Goal: Task Accomplishment & Management: Use online tool/utility

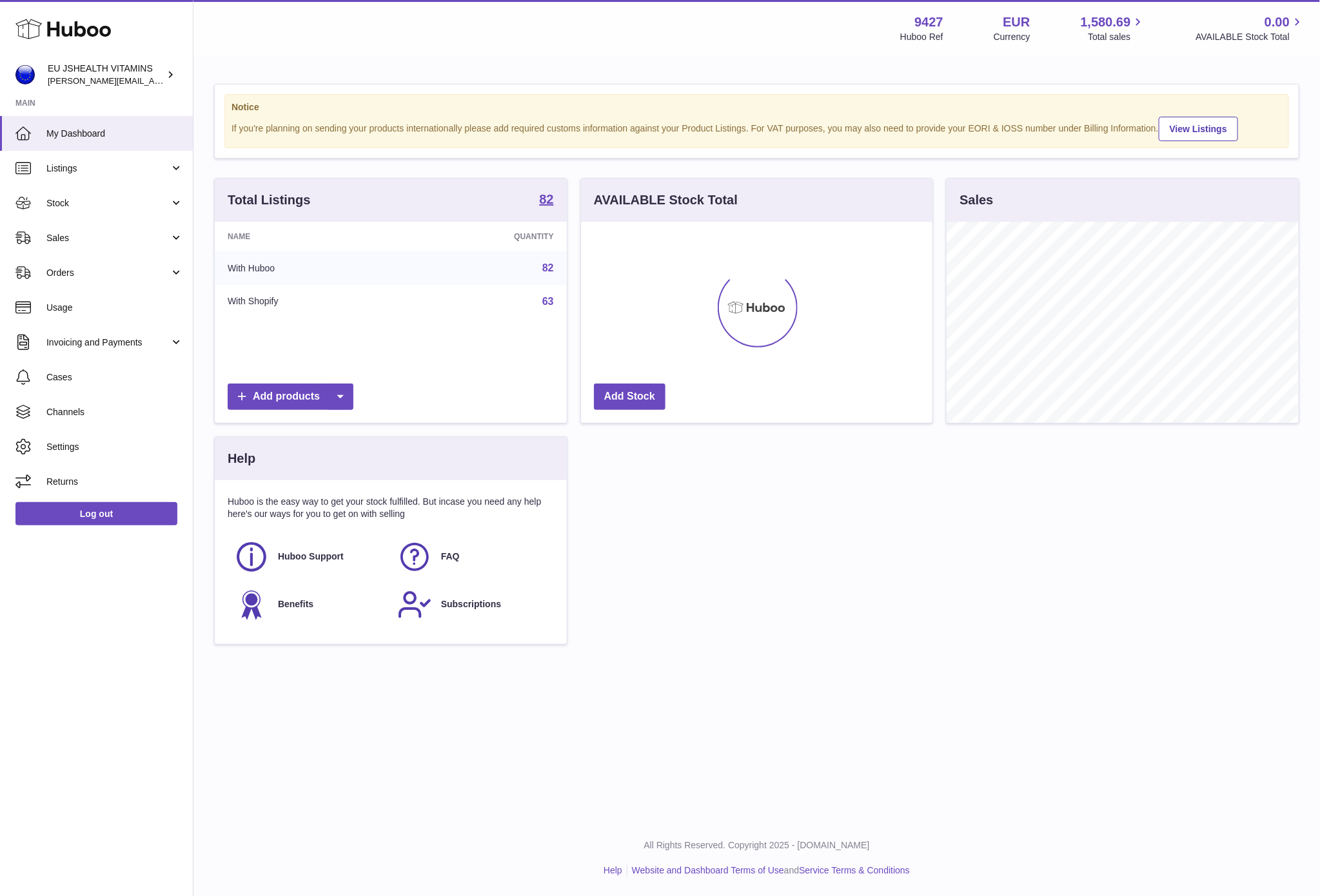
scroll to position [201, 351]
click at [41, 199] on link "Stock" at bounding box center [96, 203] width 193 height 35
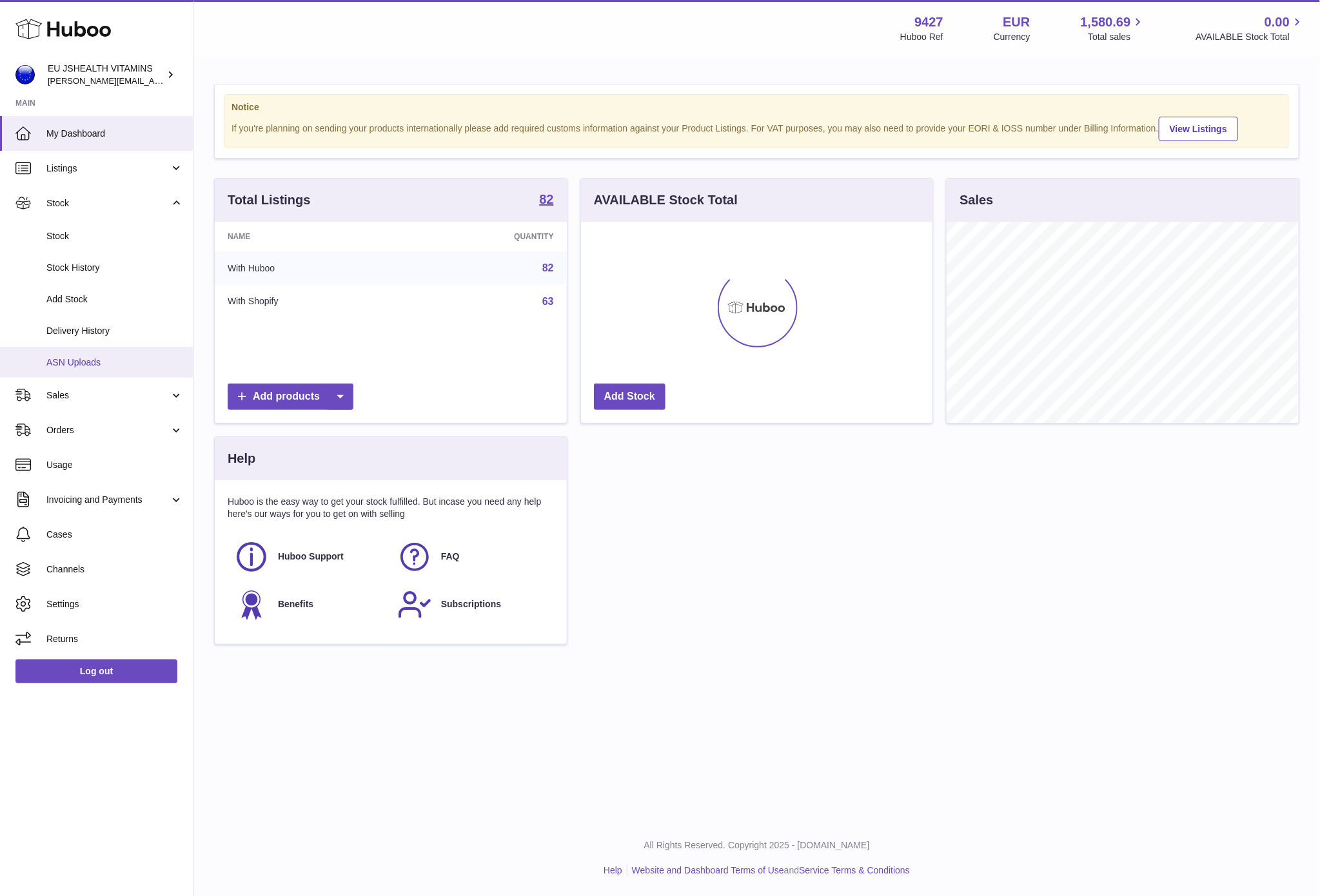
click at [104, 357] on span "ASN Uploads" at bounding box center [114, 362] width 136 height 12
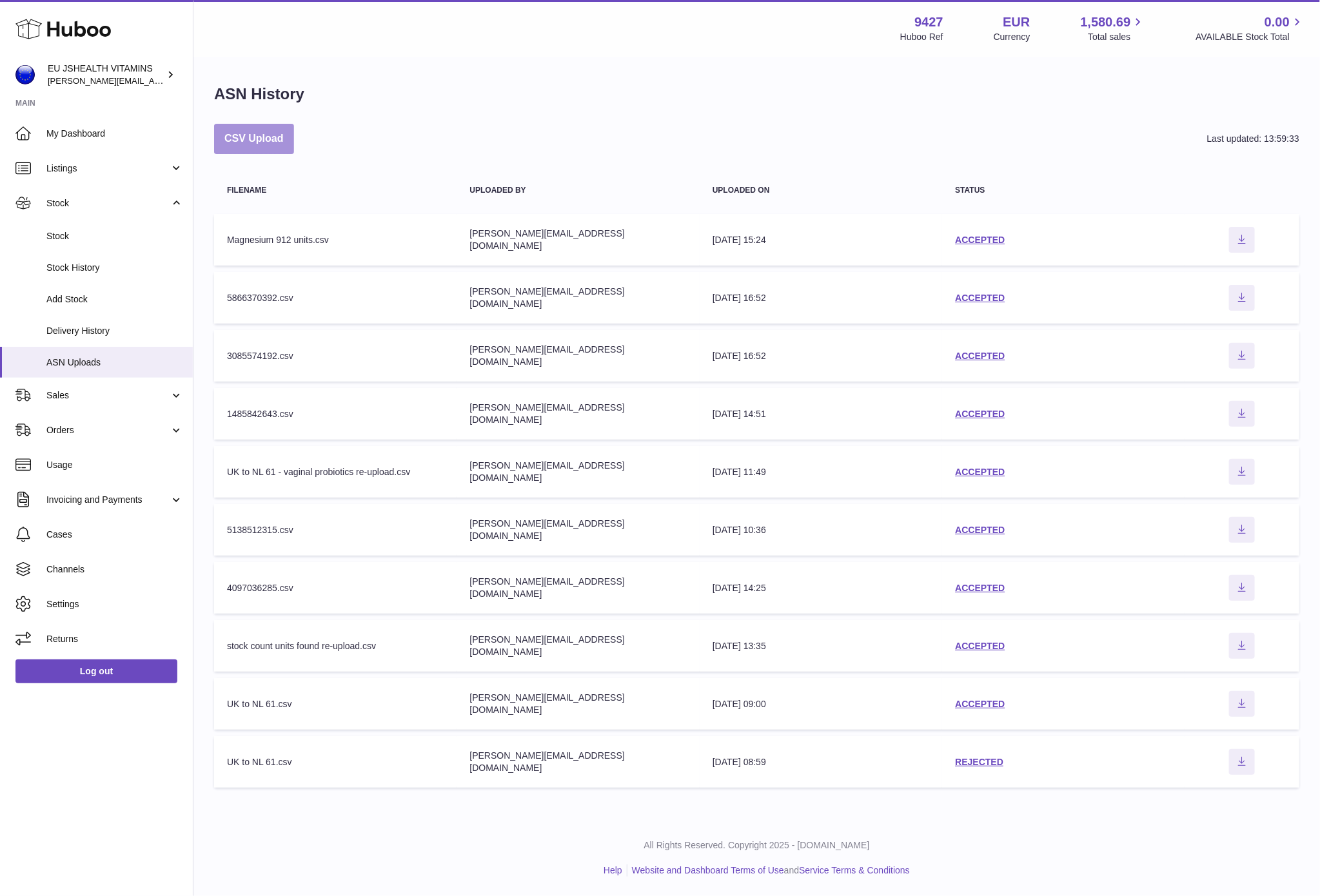
click at [220, 136] on button "CSV Upload" at bounding box center [253, 138] width 80 height 30
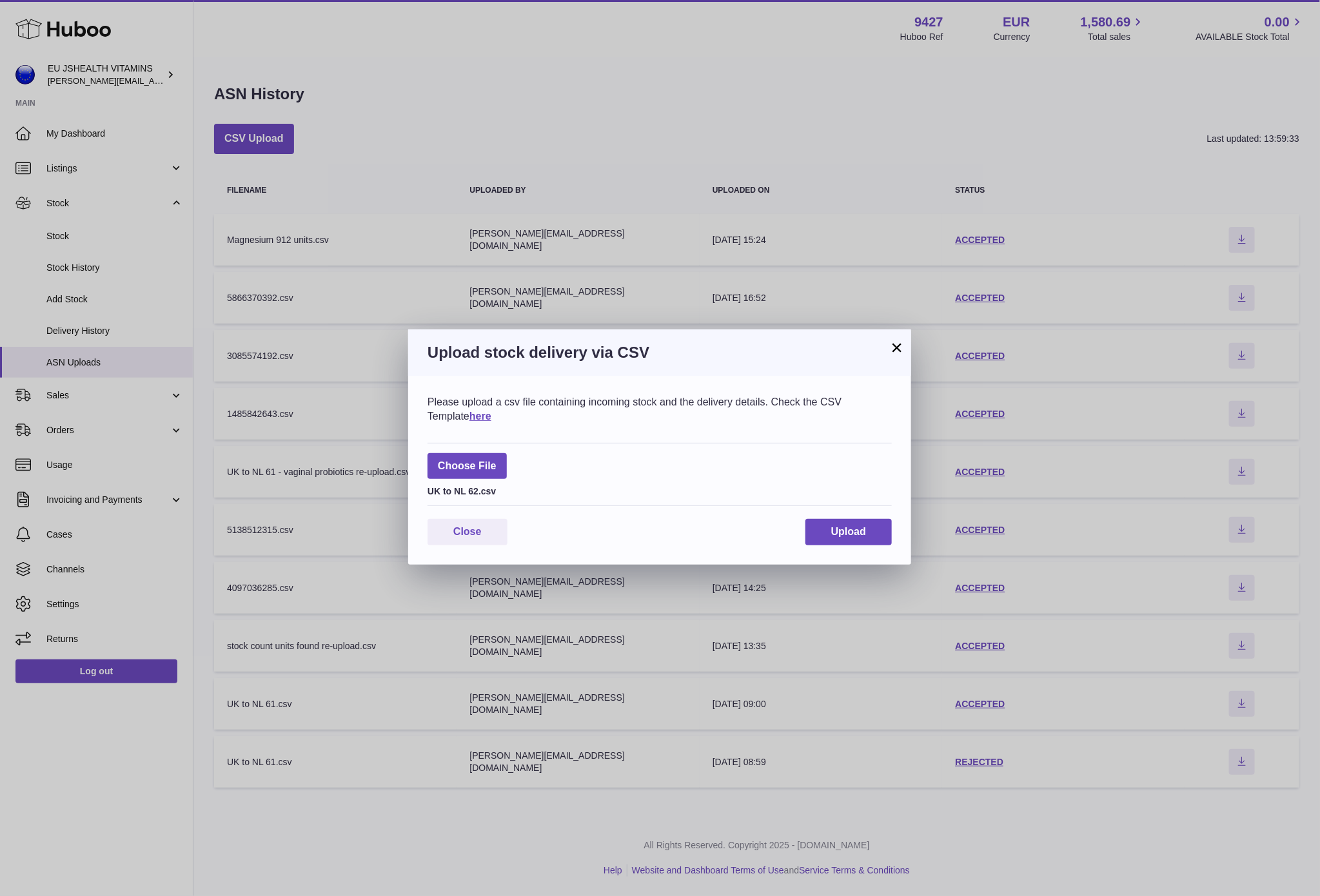
click at [851, 516] on div "Please upload a csv file containing incoming stock and the delivery details. Ch…" at bounding box center [660, 470] width 503 height 189
click at [846, 526] on span "Upload" at bounding box center [849, 532] width 35 height 11
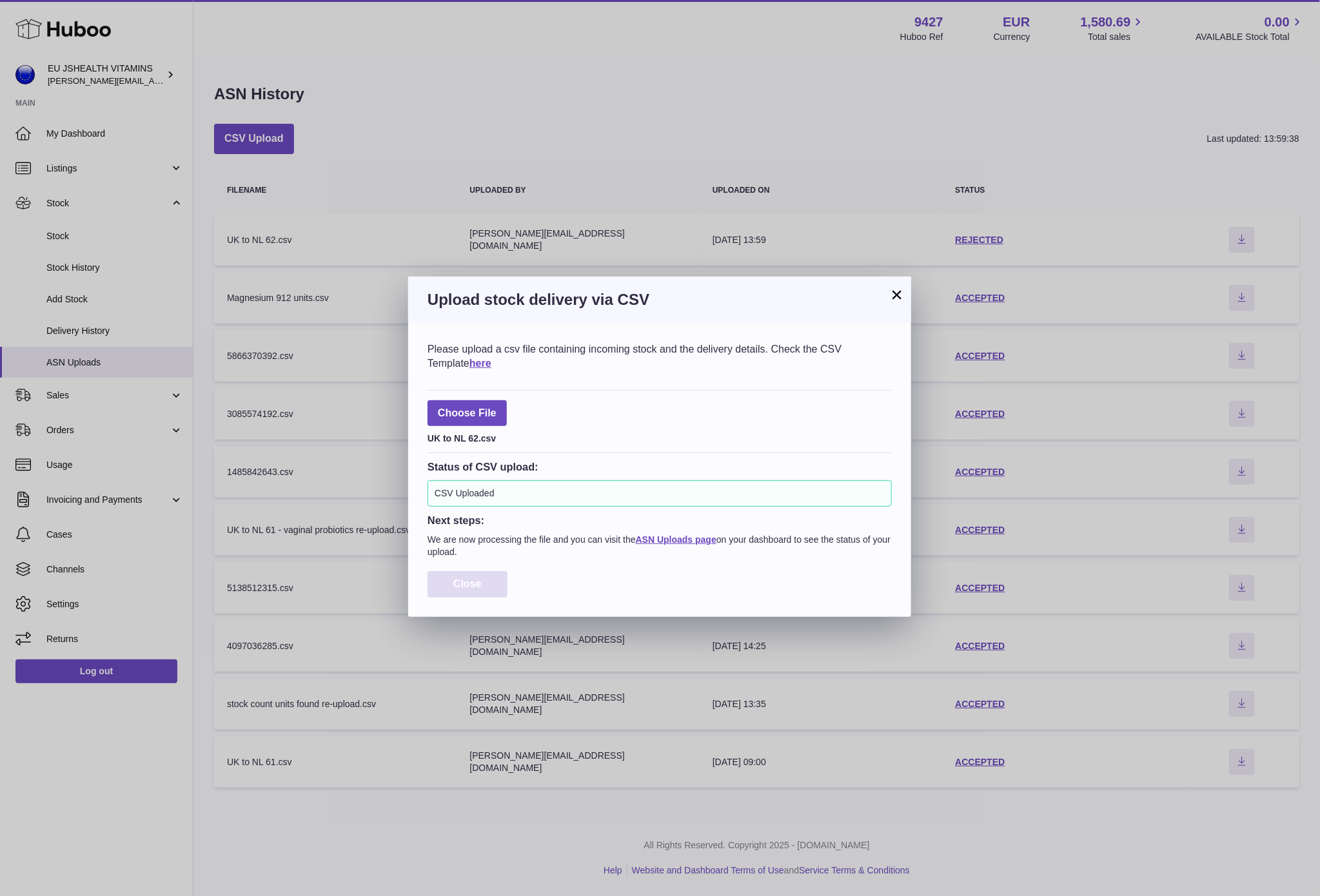
click at [482, 597] on button "Close" at bounding box center [467, 584] width 80 height 27
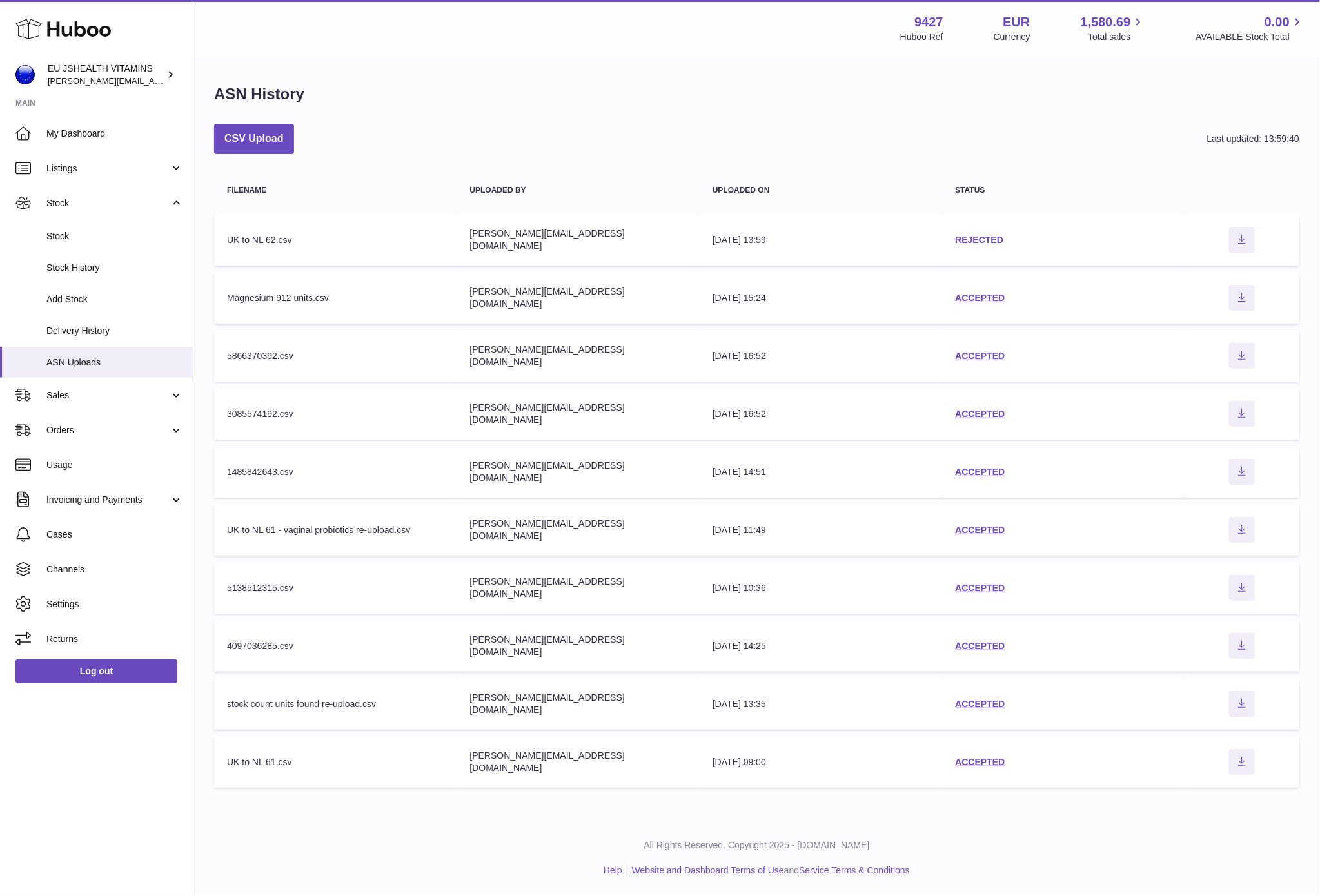
click at [965, 237] on link "REJECTED" at bounding box center [979, 240] width 48 height 10
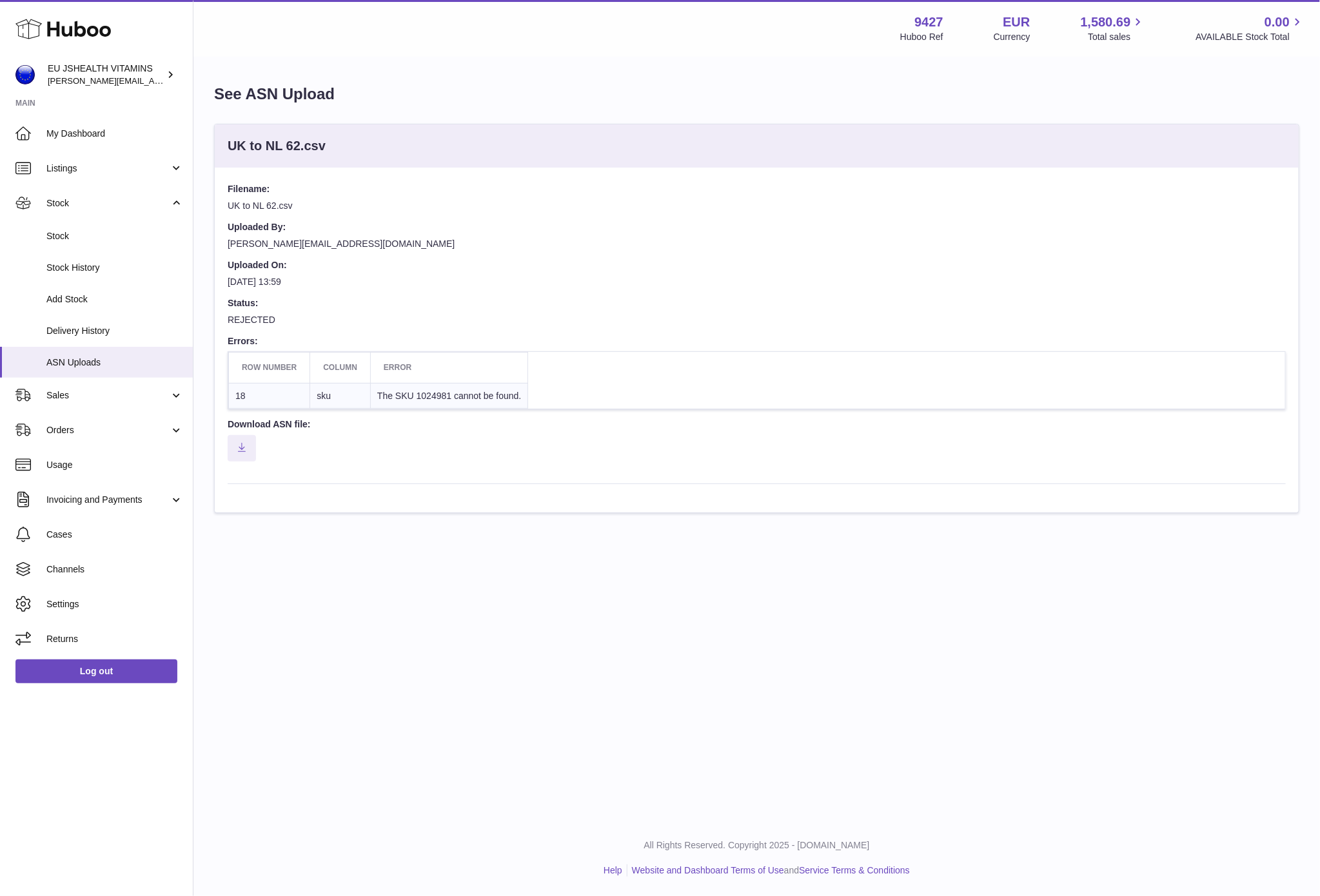
click at [427, 394] on td "The SKU 1024981 cannot be found." at bounding box center [449, 395] width 158 height 26
copy td "1024981"
click at [82, 254] on link "Stock History" at bounding box center [96, 267] width 193 height 31
click at [87, 232] on span "Stock" at bounding box center [114, 236] width 136 height 12
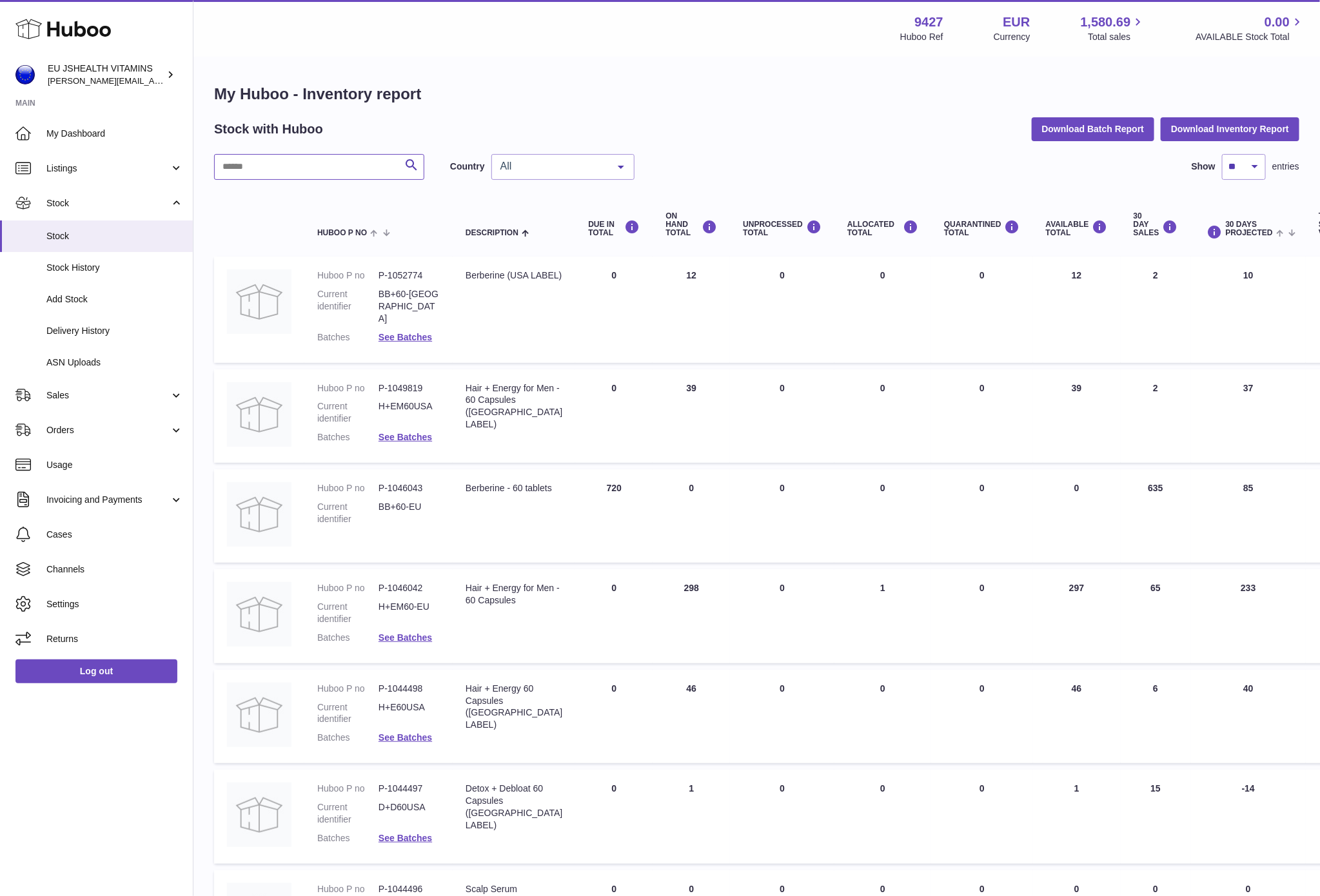
click at [267, 174] on input "text" at bounding box center [319, 167] width 210 height 26
type input "****"
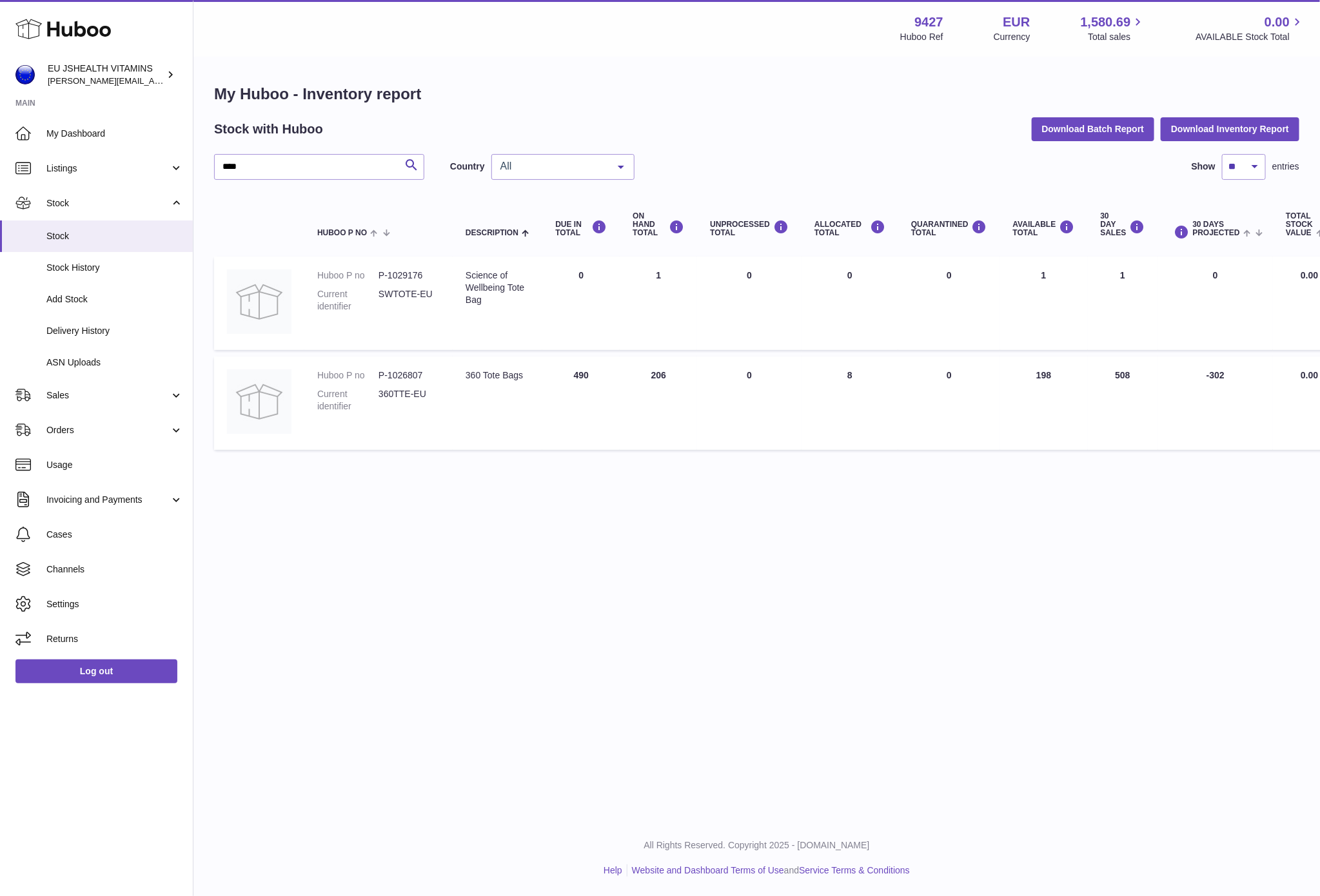
click at [403, 370] on dd "P-1026807" at bounding box center [409, 375] width 61 height 12
click at [420, 370] on dd "P-1026807" at bounding box center [409, 375] width 61 height 12
click at [414, 370] on dd "P-1026807" at bounding box center [409, 375] width 61 height 12
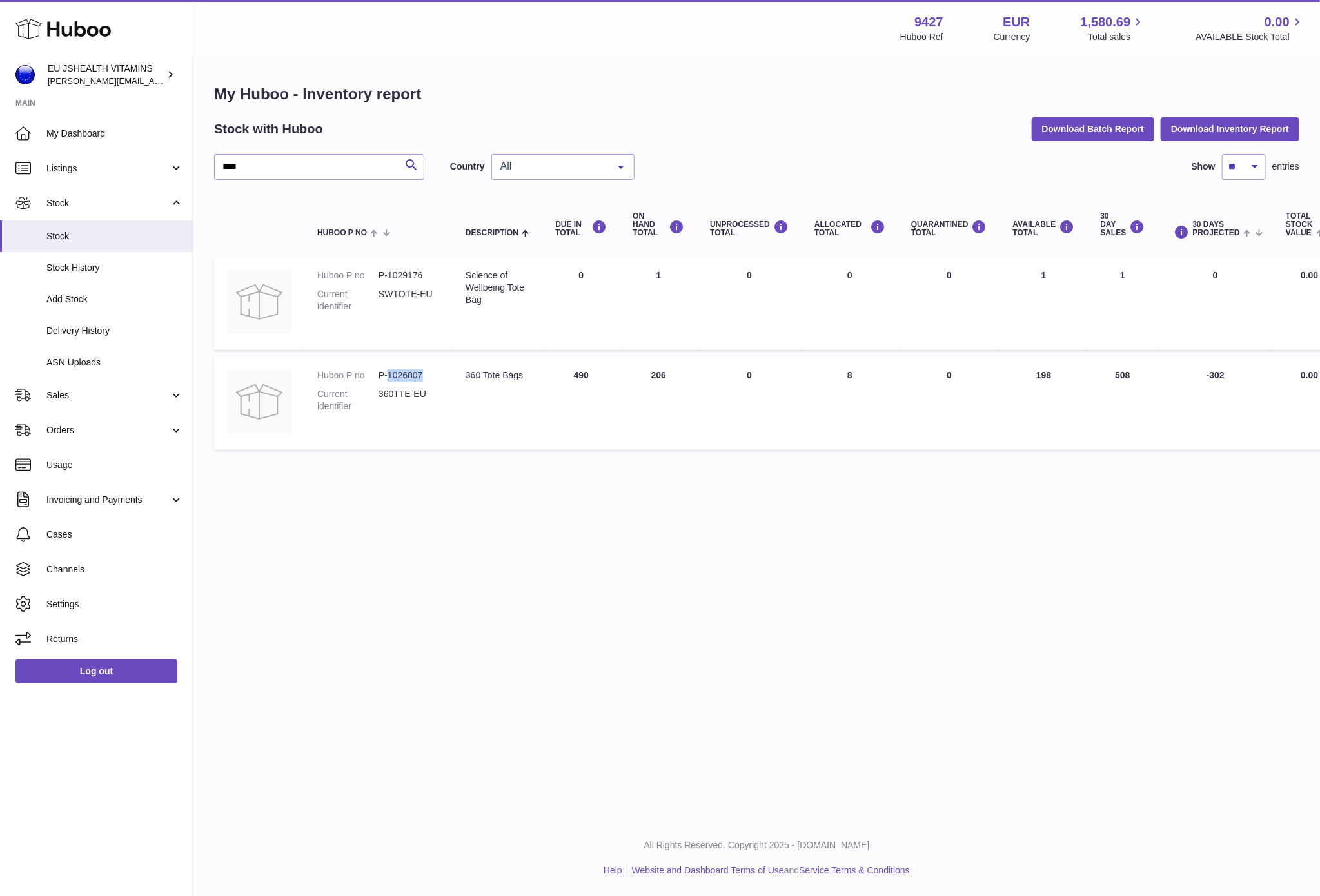
click at [414, 370] on dd "P-1026807" at bounding box center [409, 375] width 61 height 12
copy dd "1026807"
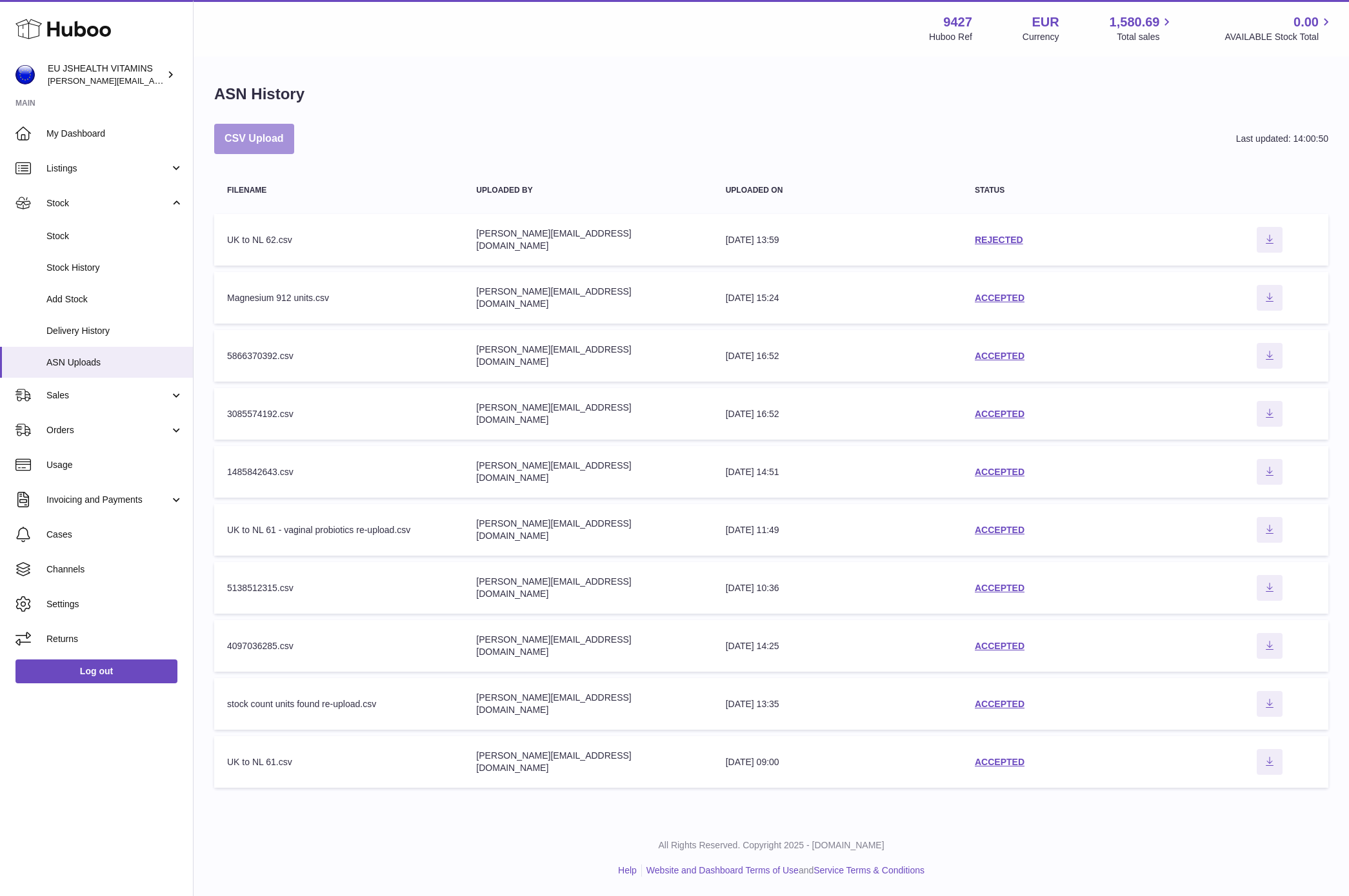
click at [243, 142] on button "CSV Upload" at bounding box center [254, 138] width 80 height 30
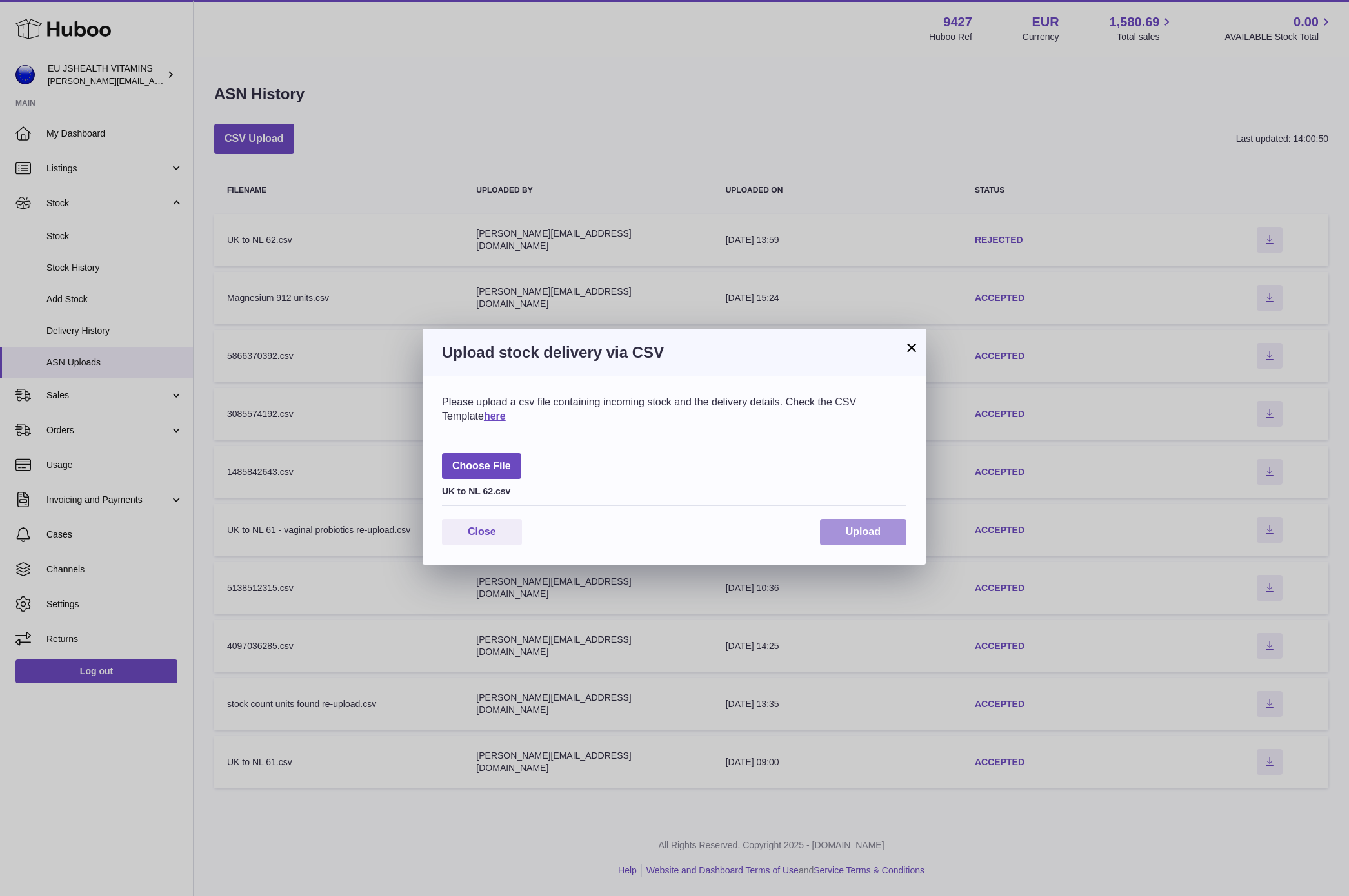
click at [866, 537] on span "Upload" at bounding box center [863, 532] width 35 height 11
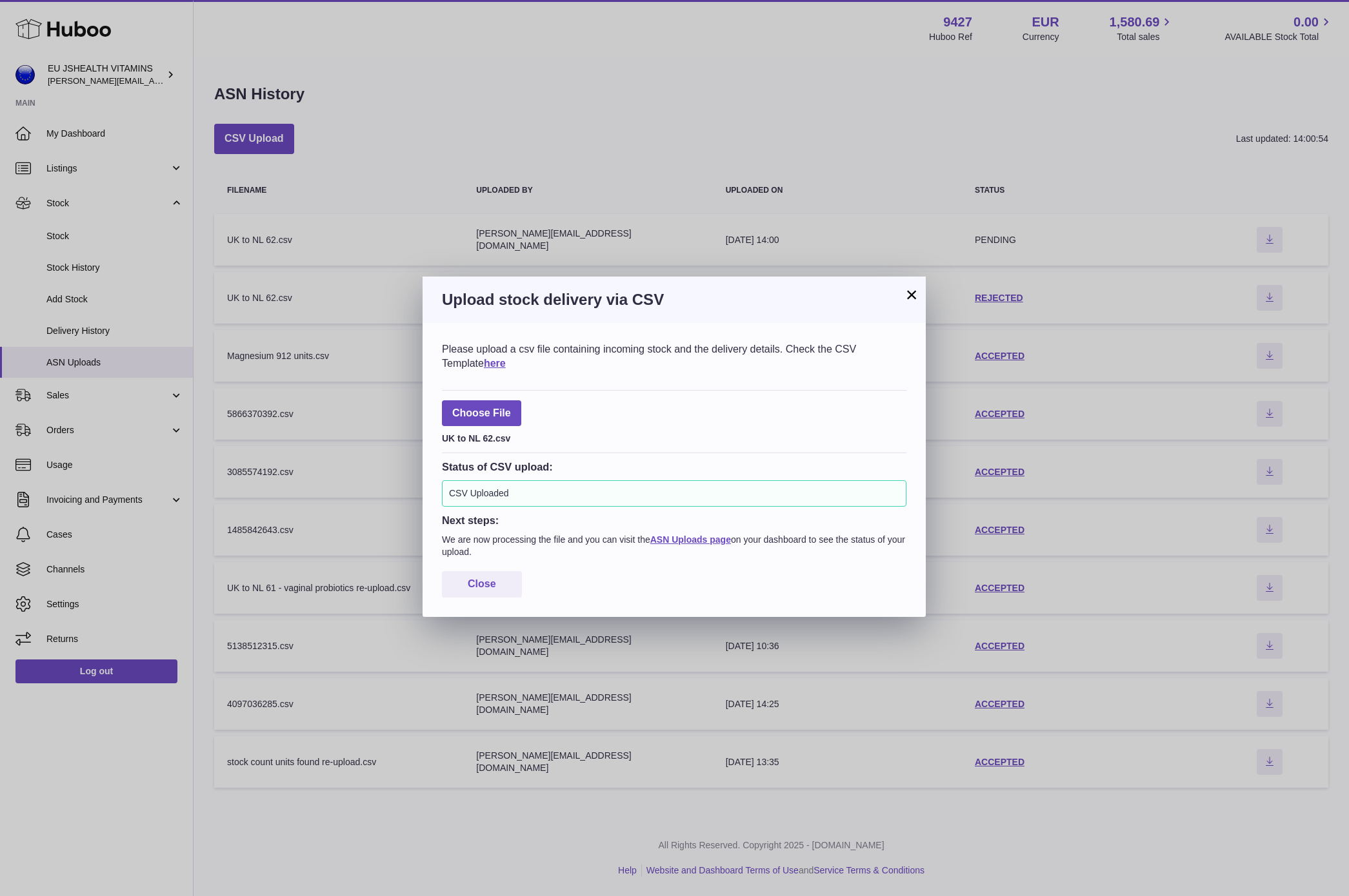
click at [359, 172] on div "× Upload stock delivery via CSV Please upload a csv file containing incoming st…" at bounding box center [674, 448] width 1349 height 896
click at [916, 295] on button "×" at bounding box center [911, 294] width 16 height 16
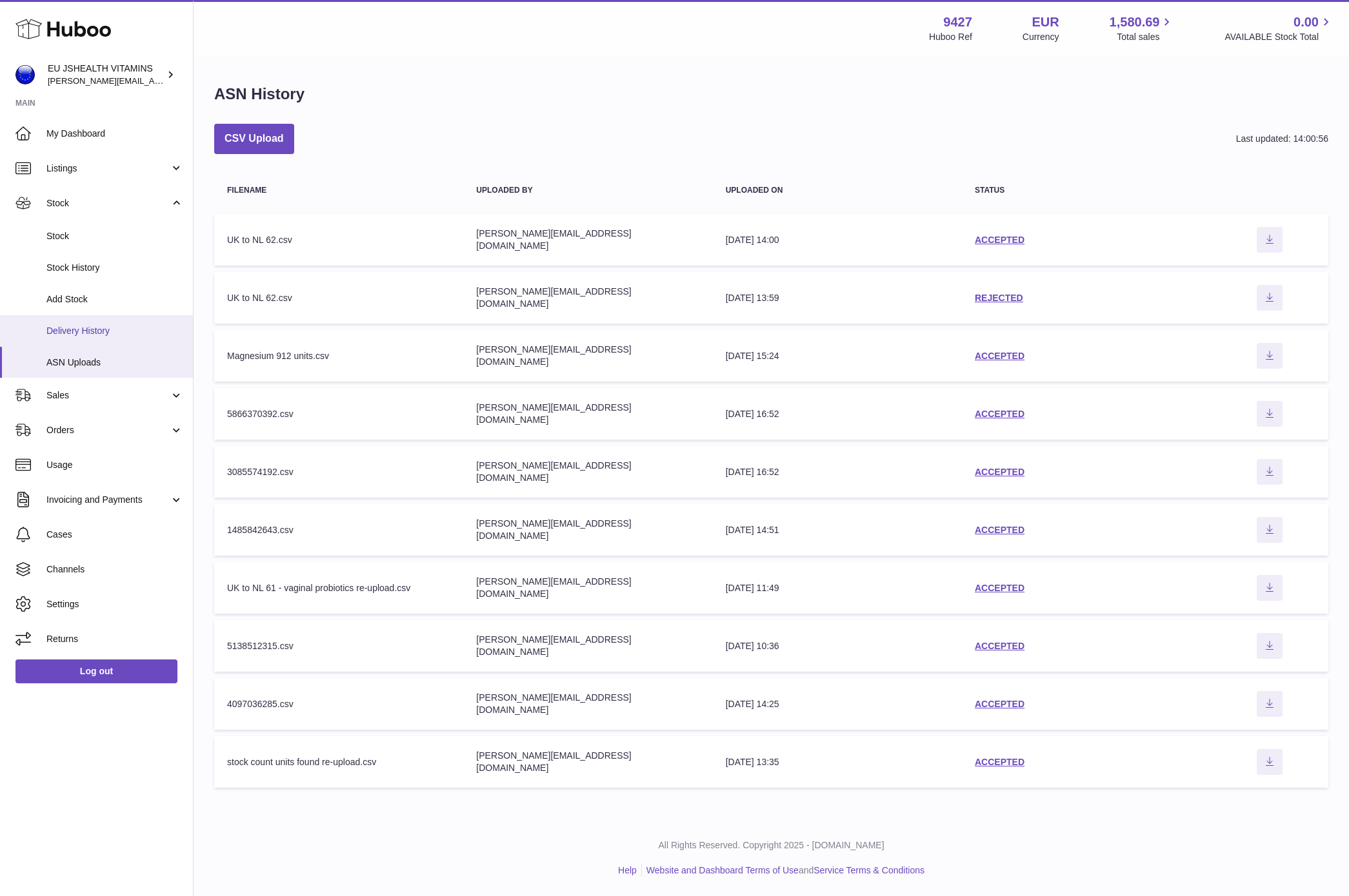
click at [70, 325] on span "Delivery History" at bounding box center [114, 331] width 136 height 12
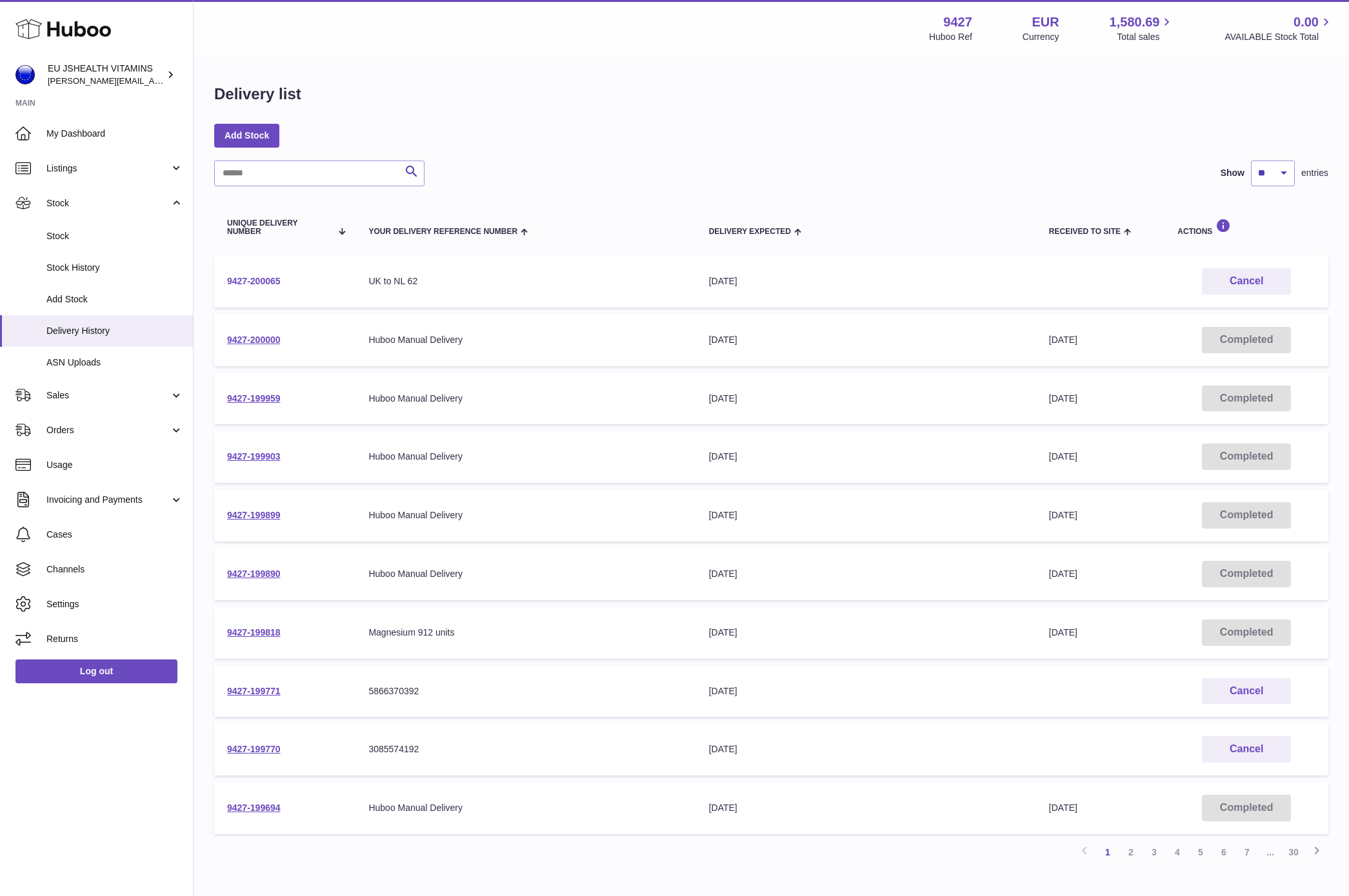
click at [250, 280] on link "9427-200065" at bounding box center [254, 280] width 53 height 10
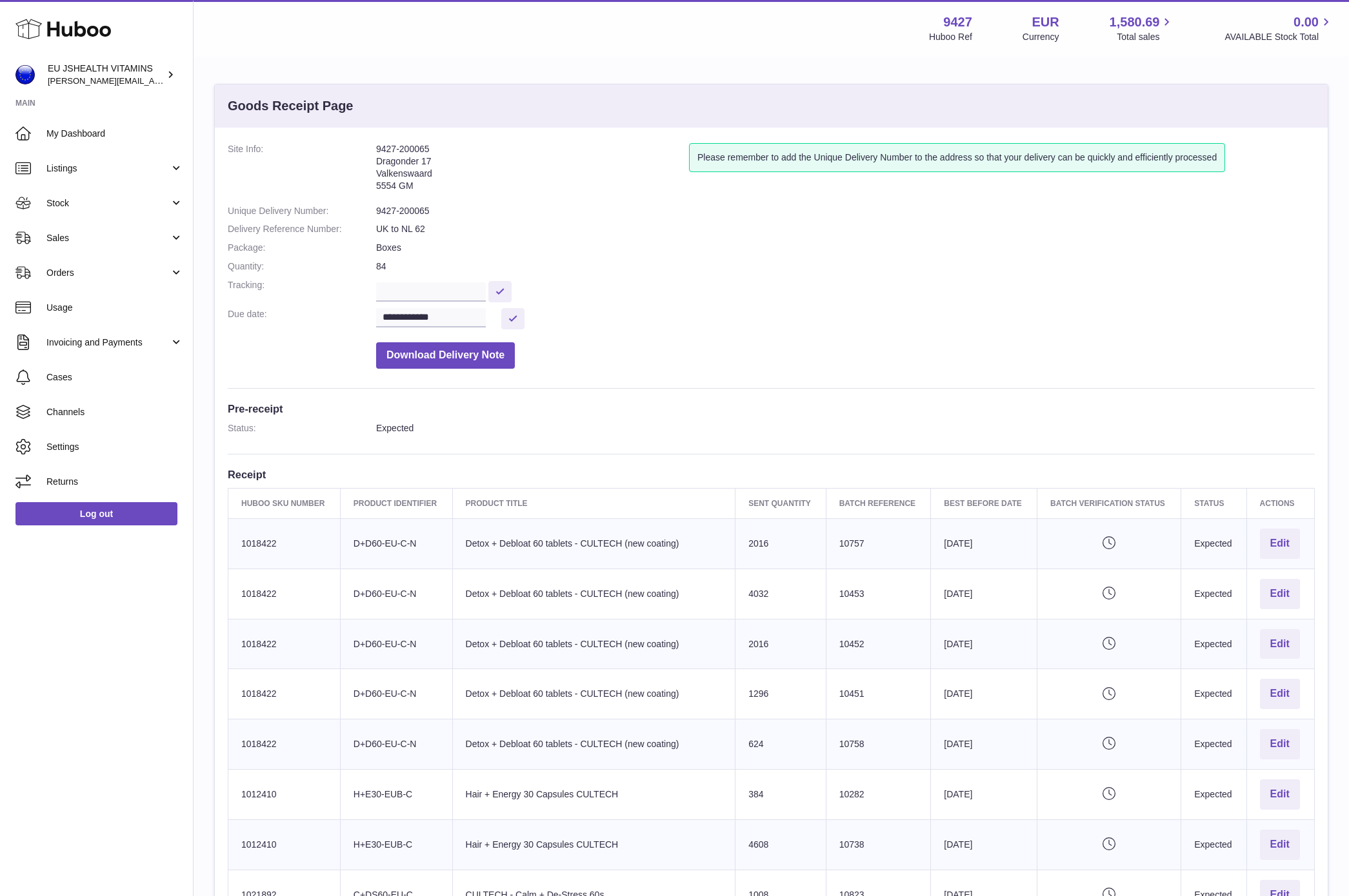
click at [402, 211] on dd "9427-200065" at bounding box center [846, 210] width 939 height 12
copy dl "9427-200065"
